Goal: Task Accomplishment & Management: Manage account settings

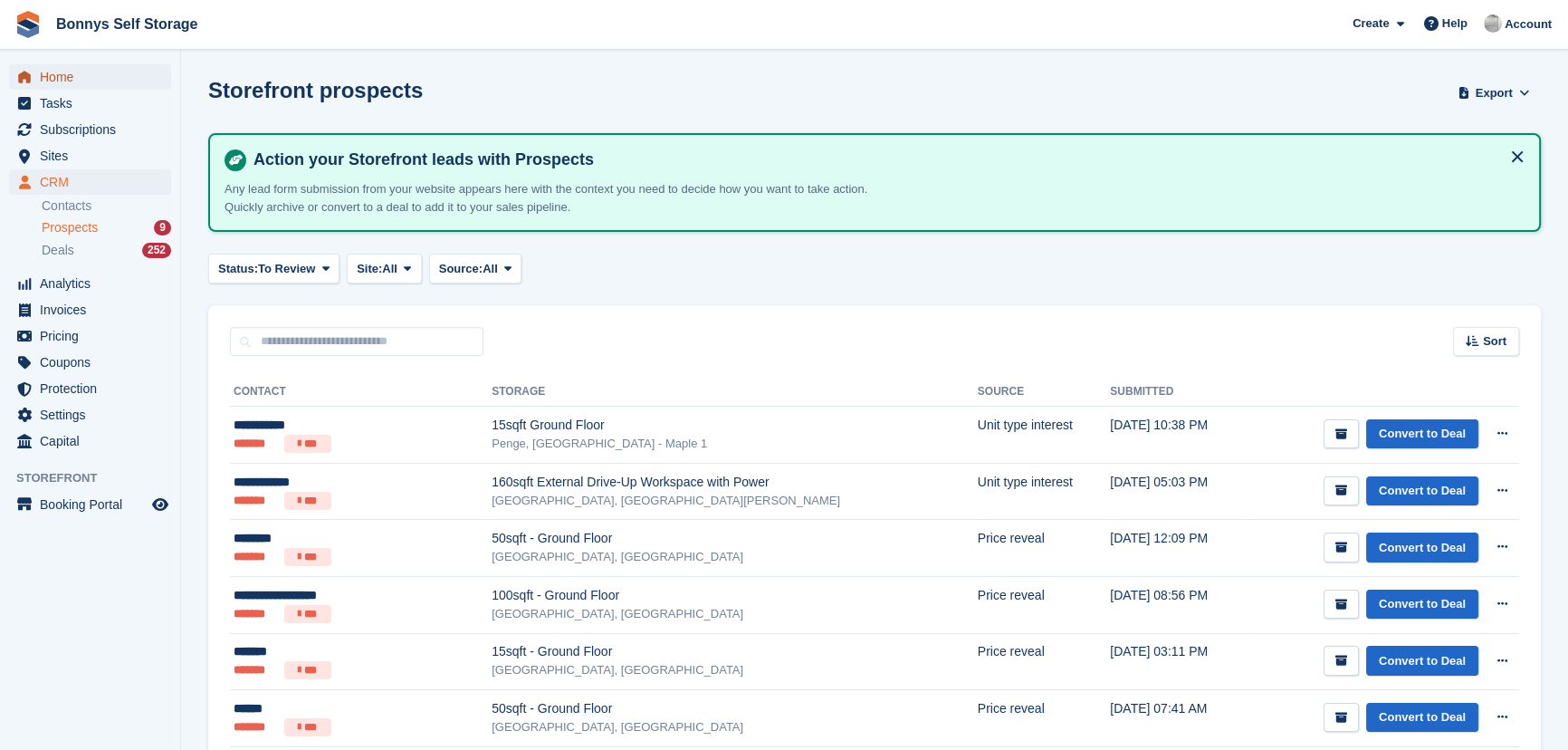
click at [72, 74] on span "Home" at bounding box center [94, 77] width 109 height 26
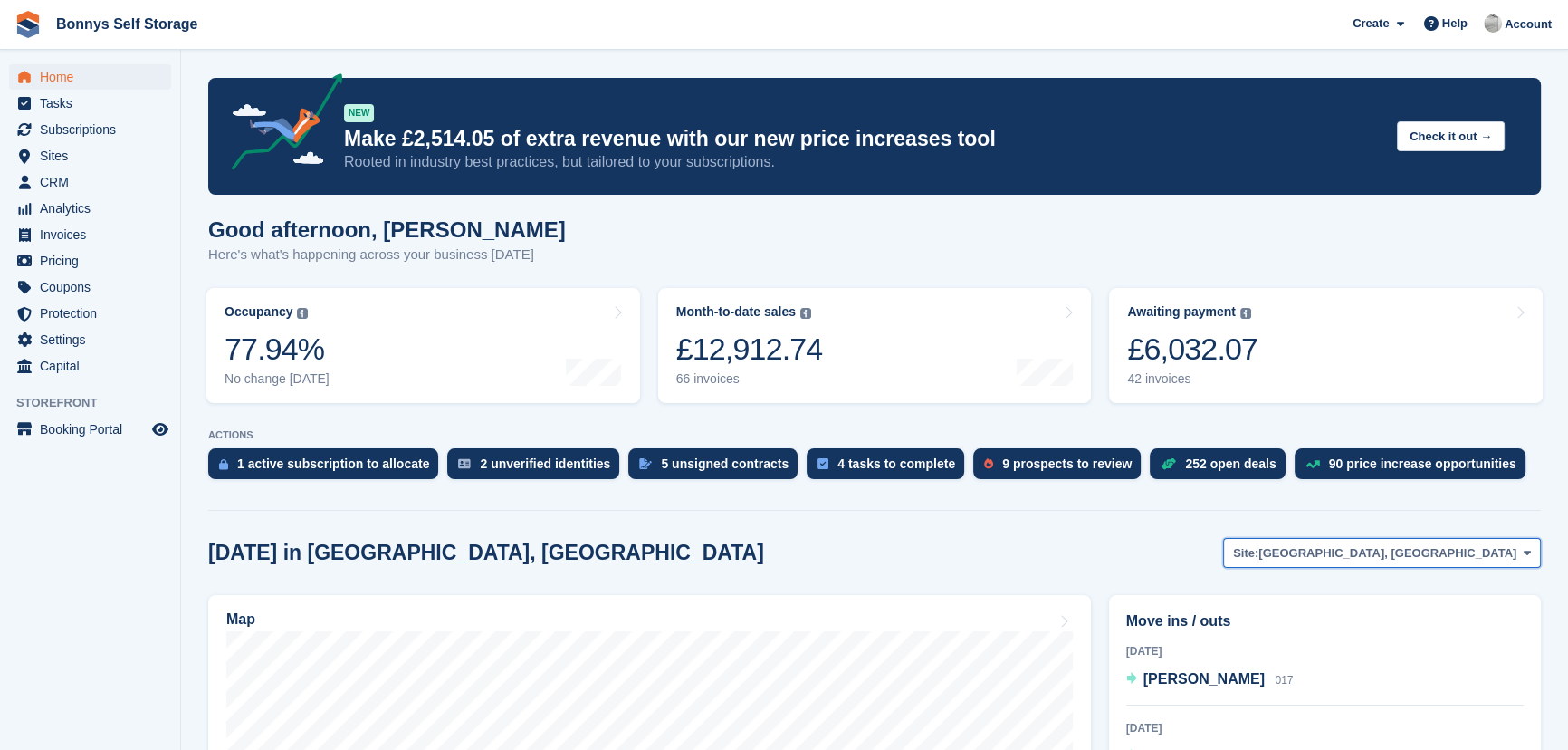
click at [1412, 561] on span "Great Yarmouth, Norfolk" at bounding box center [1388, 553] width 258 height 18
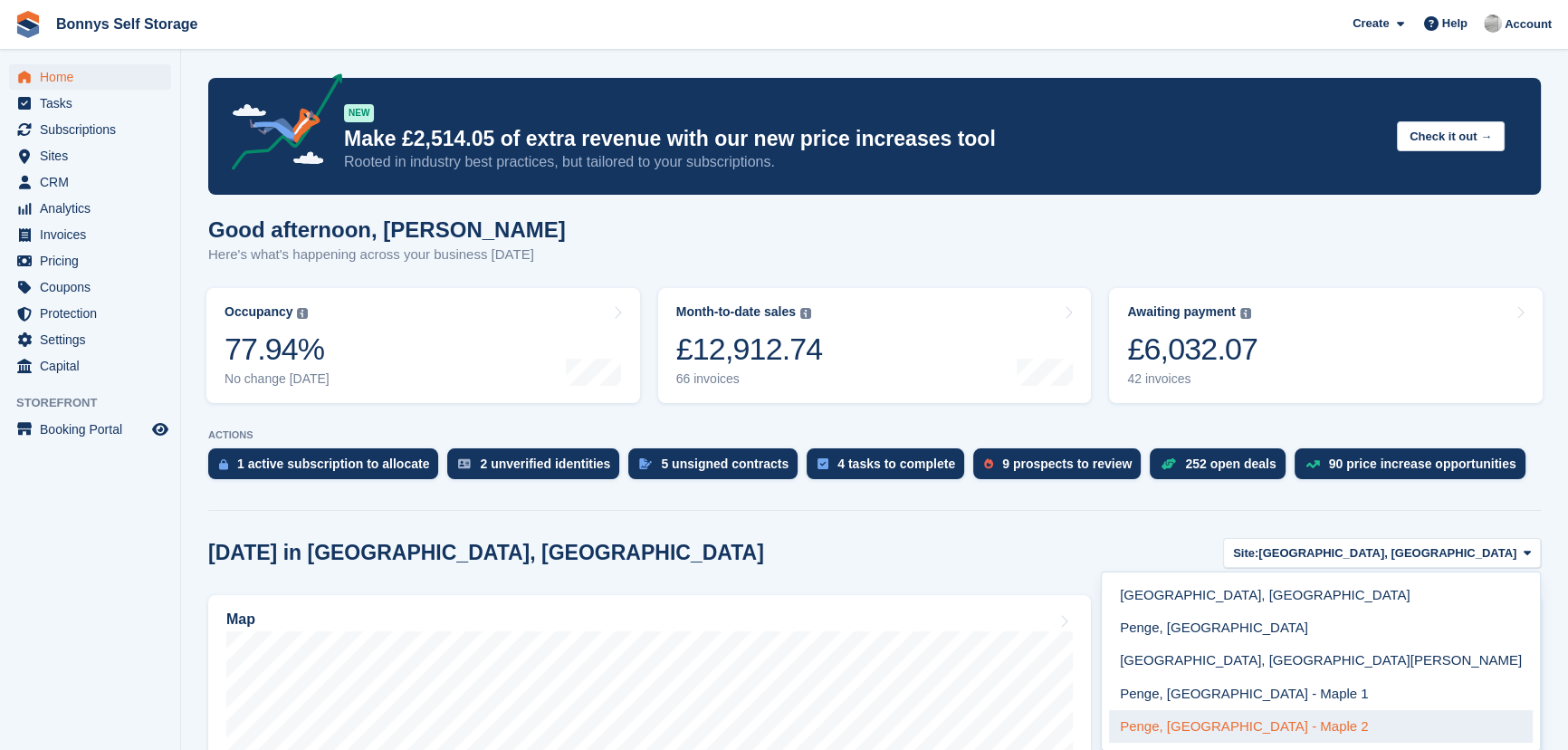
click at [1361, 724] on link "Penge, [GEOGRAPHIC_DATA] - Maple 2" at bounding box center [1320, 726] width 424 height 33
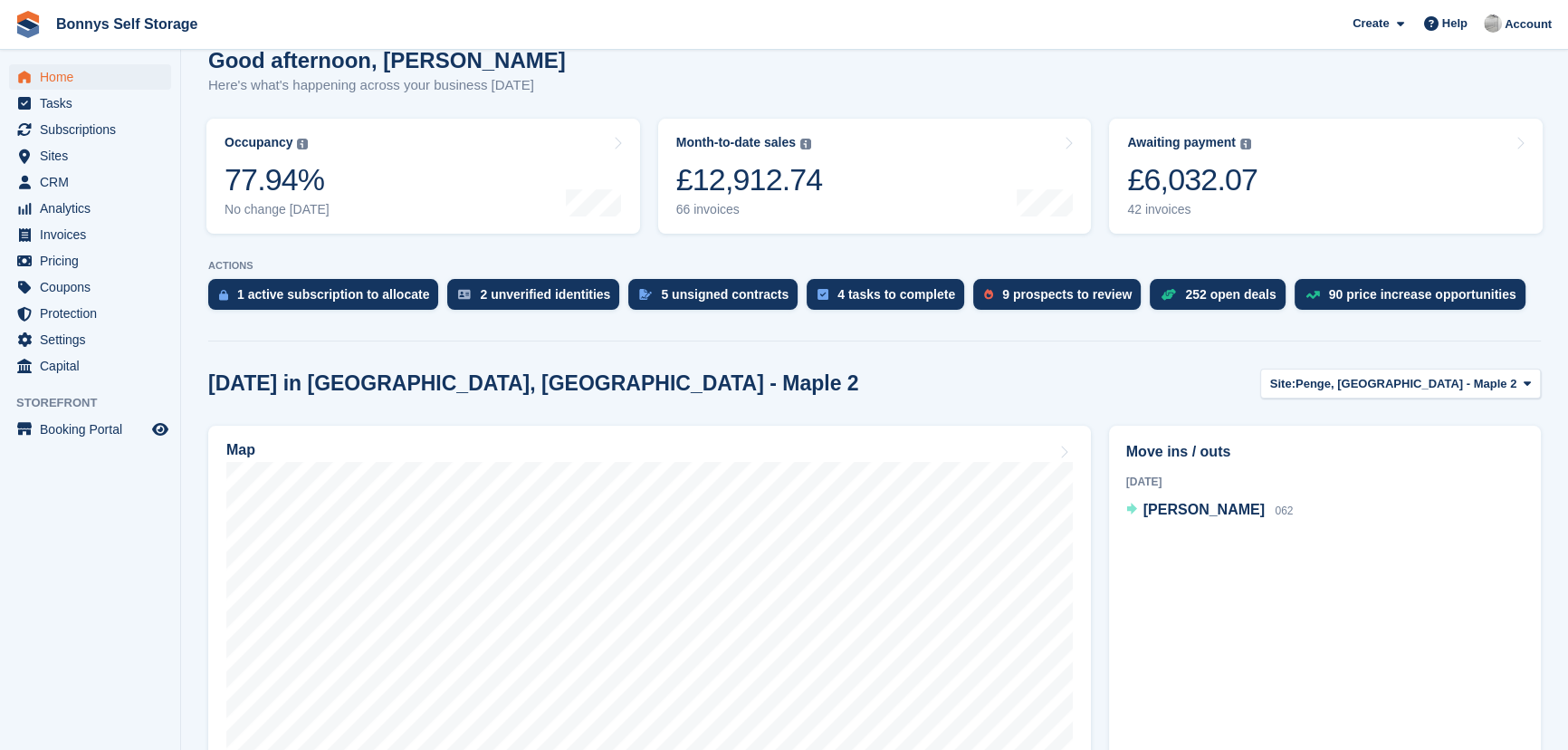
scroll to position [246, 0]
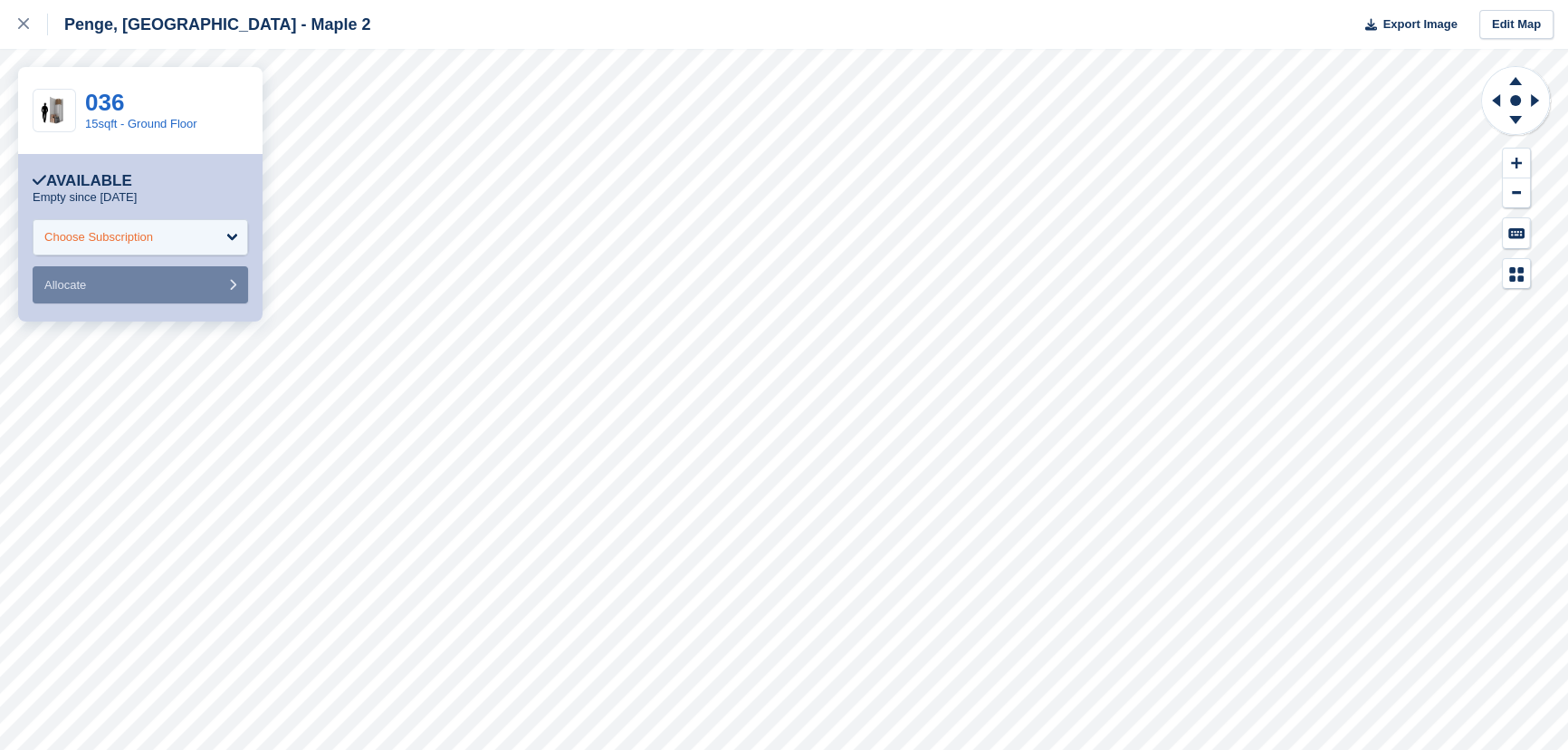
click at [205, 239] on div "Choose Subscription" at bounding box center [140, 237] width 215 height 37
click at [114, 101] on link "036" at bounding box center [104, 103] width 39 height 27
drag, startPoint x: 11, startPoint y: 19, endPoint x: 23, endPoint y: 19, distance: 12.0
click at [11, 19] on link at bounding box center [24, 24] width 48 height 49
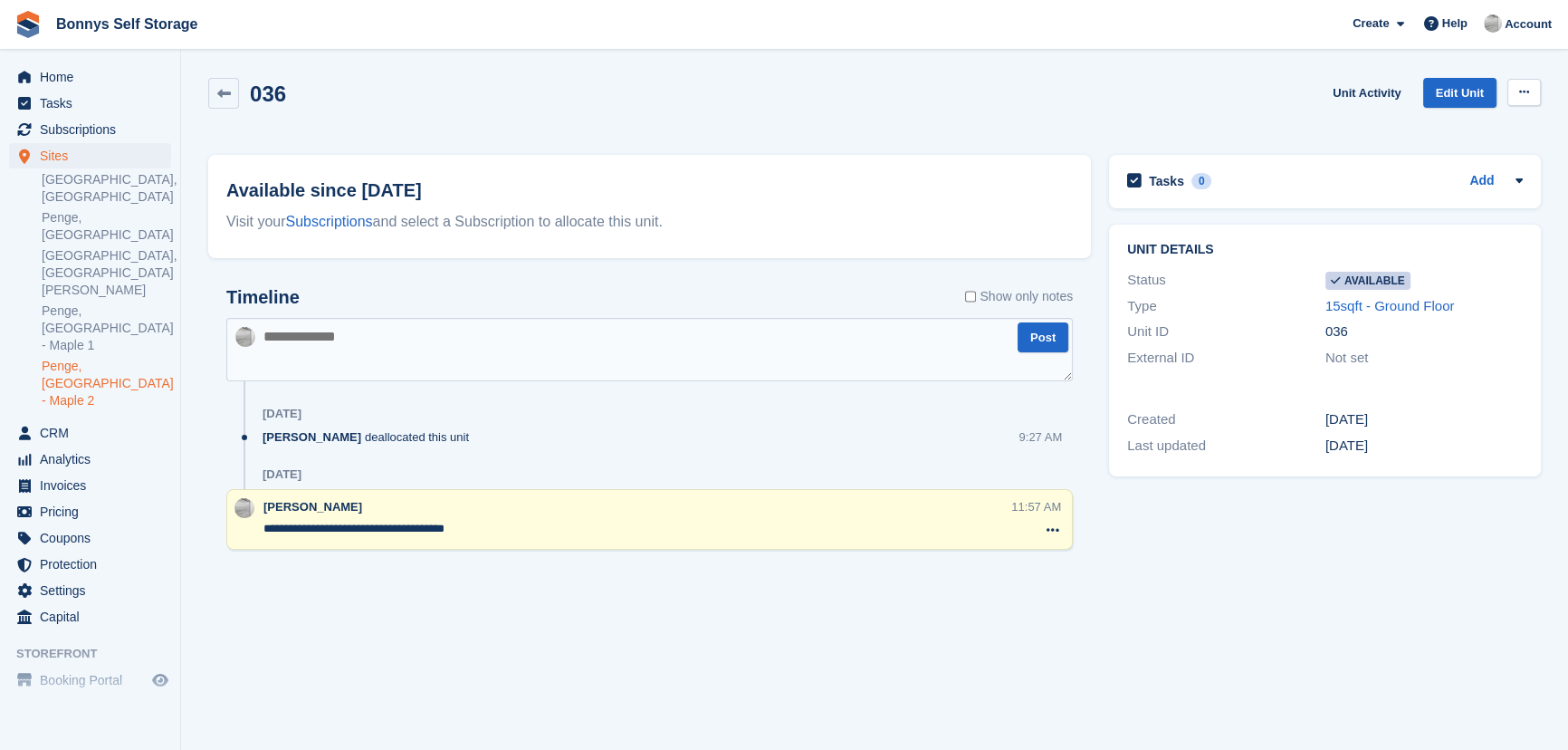
click at [1530, 92] on button at bounding box center [1524, 92] width 34 height 27
click at [1471, 129] on p "Make unavailable" at bounding box center [1454, 128] width 157 height 24
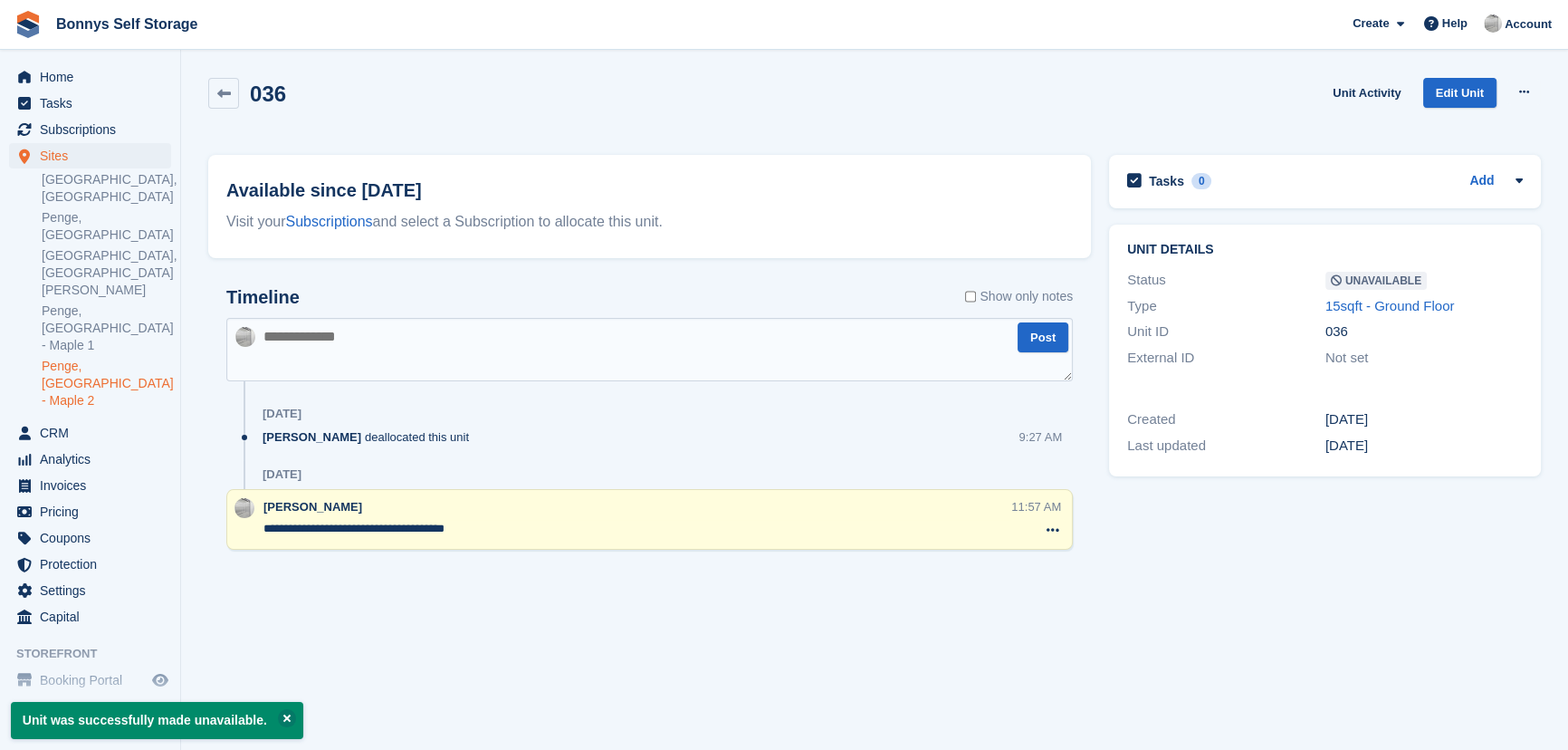
click at [47, 358] on link "Penge, [GEOGRAPHIC_DATA] - Maple 2" at bounding box center [105, 384] width 129 height 51
